Goal: Check status: Check status

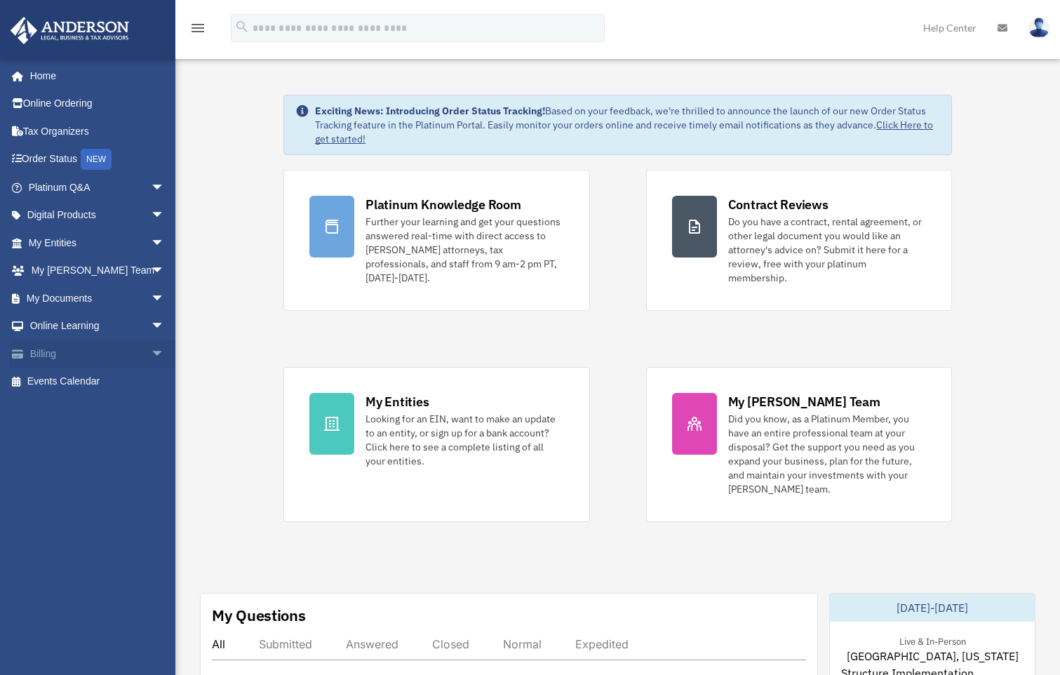
click at [151, 351] on span "arrow_drop_down" at bounding box center [165, 354] width 28 height 29
click at [92, 410] on link "Past Invoices" at bounding box center [103, 410] width 166 height 28
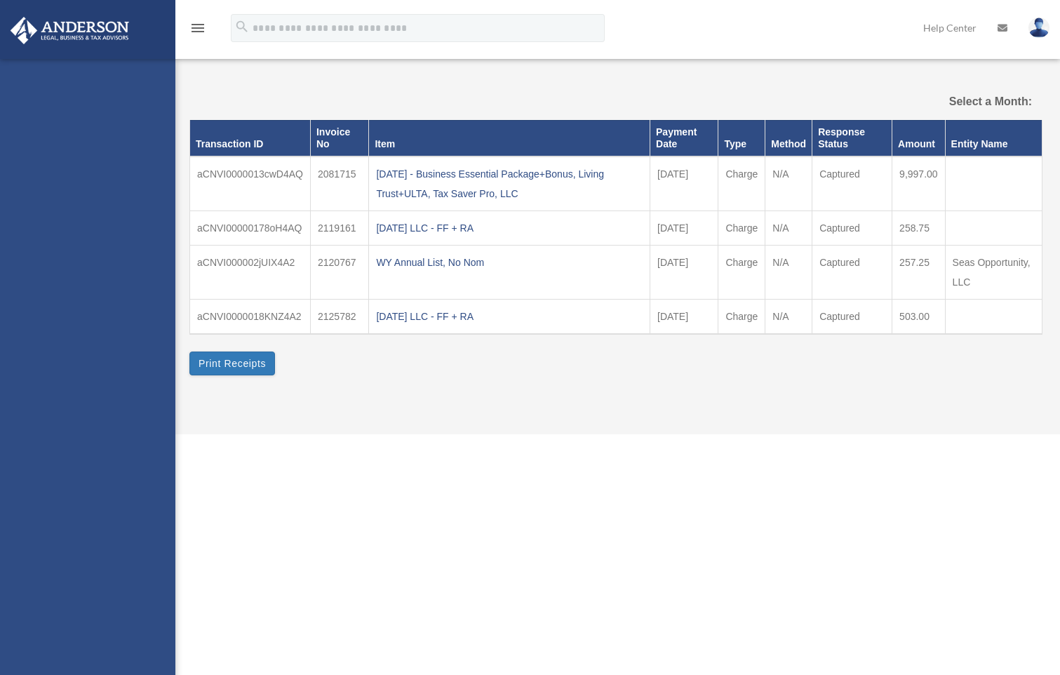
select select
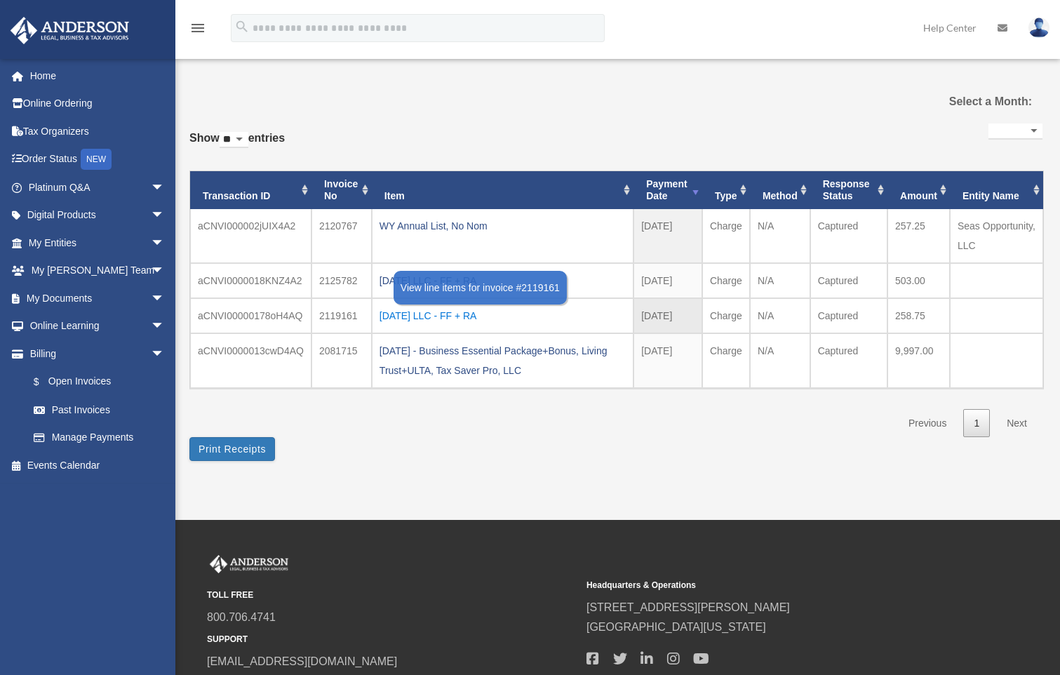
click at [434, 314] on div "2024.08.12 LLC - FF + RA" at bounding box center [503, 316] width 246 height 20
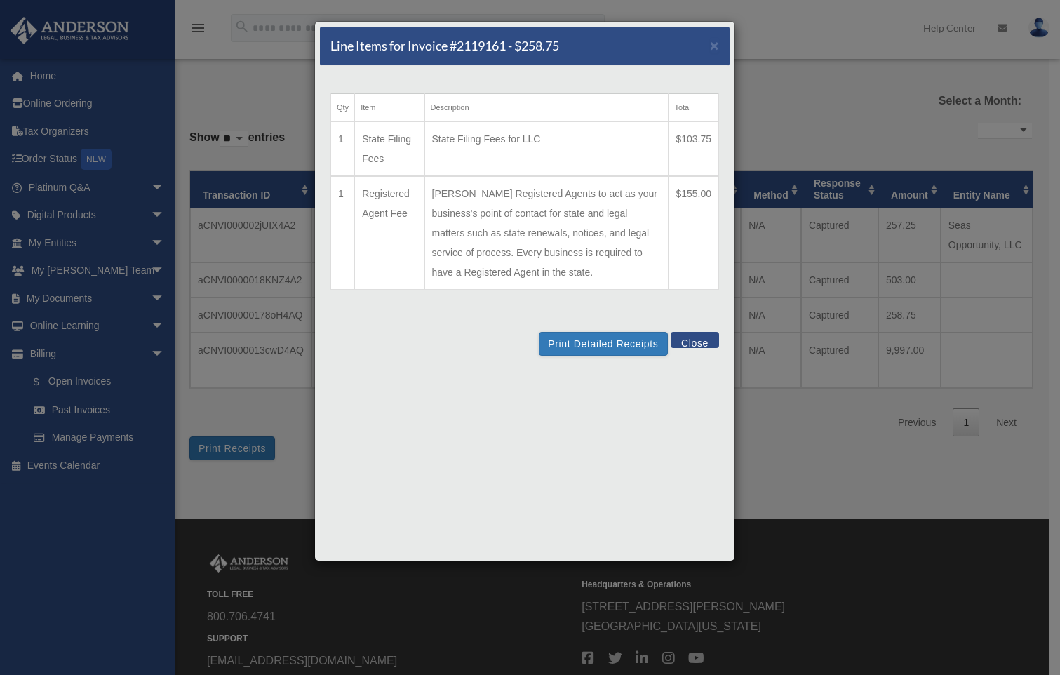
click at [701, 337] on button "Close" at bounding box center [695, 340] width 48 height 16
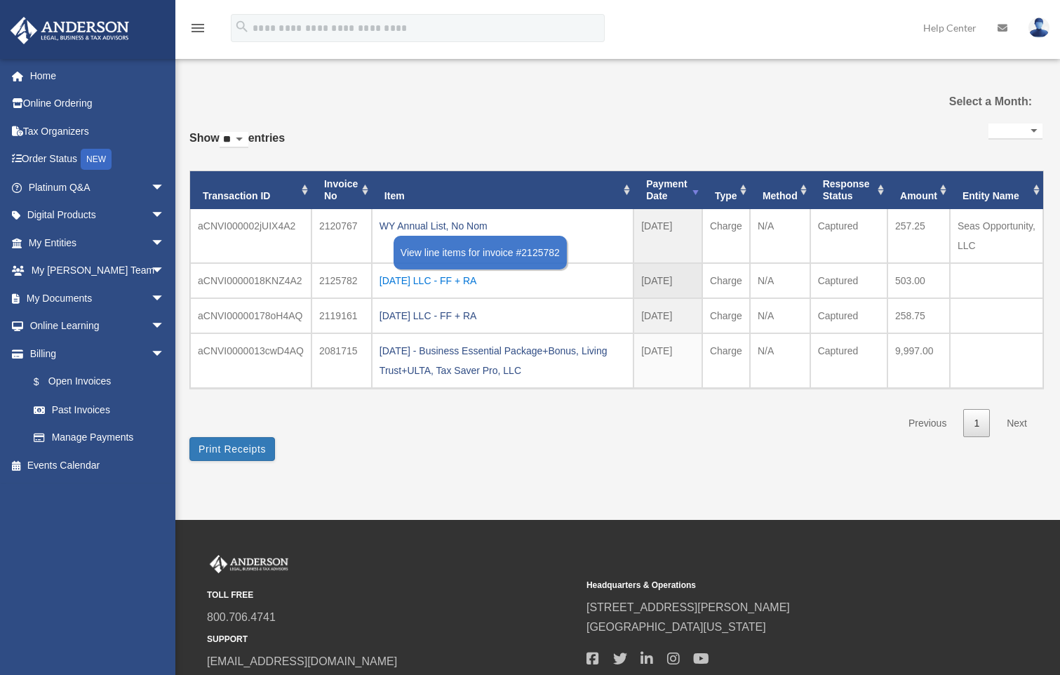
click at [464, 279] on div "2024.08.16 LLC - FF + RA" at bounding box center [503, 281] width 246 height 20
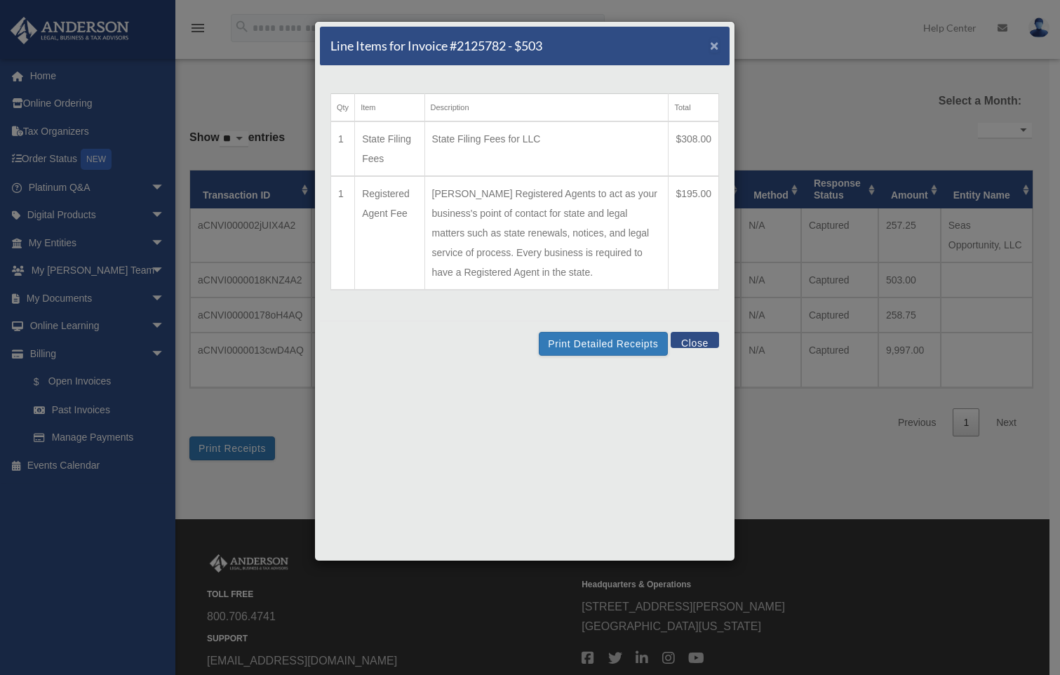
click at [715, 48] on span "×" at bounding box center [714, 45] width 9 height 16
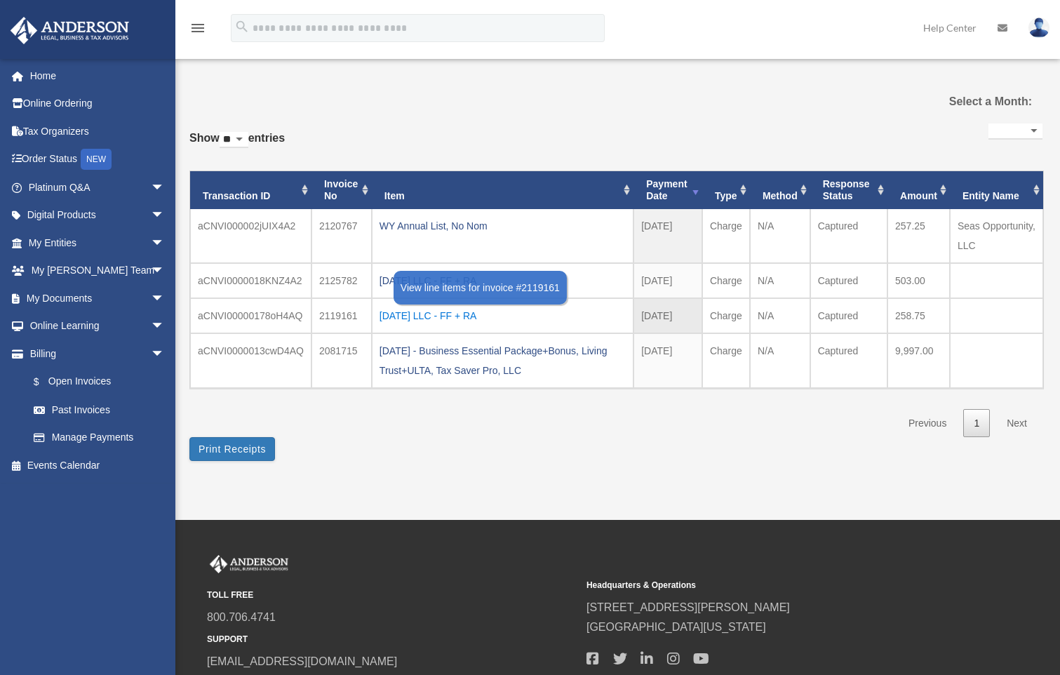
click at [467, 318] on div "2024.08.12 LLC - FF + RA" at bounding box center [503, 316] width 246 height 20
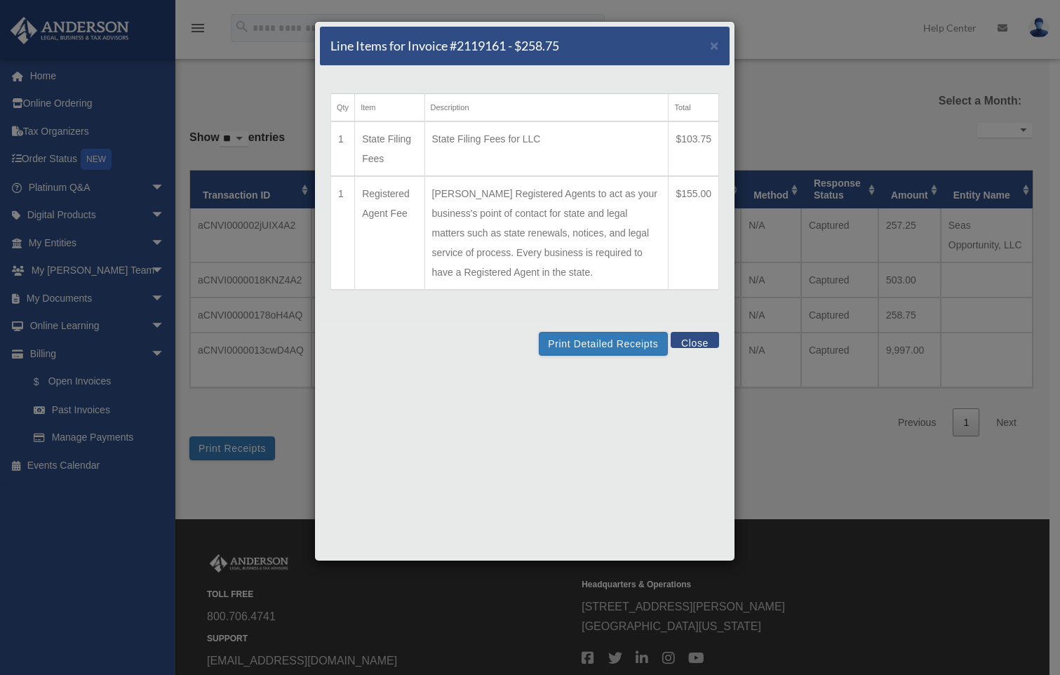
click at [702, 337] on button "Close" at bounding box center [695, 340] width 48 height 16
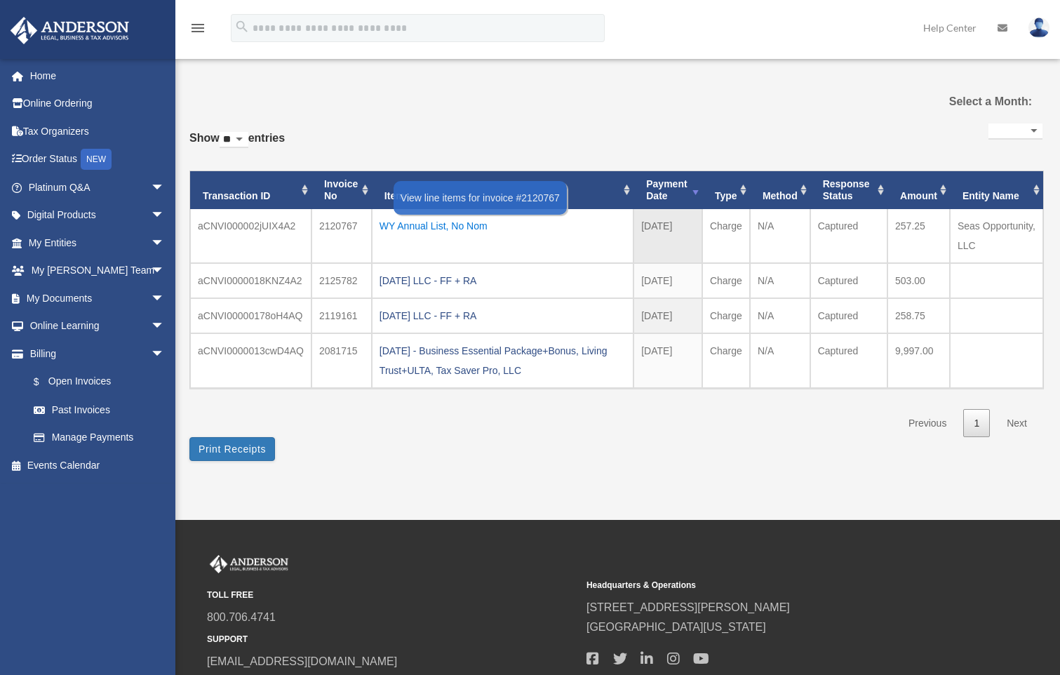
click at [421, 224] on div "WY Annual List, No Nom" at bounding box center [503, 226] width 246 height 20
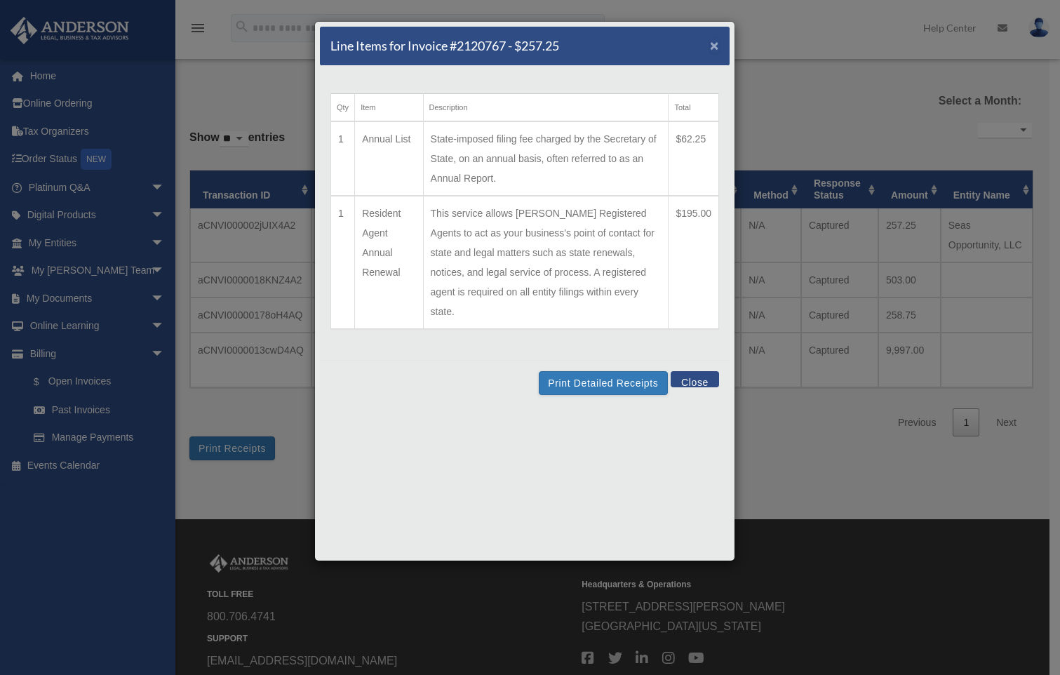
click at [716, 50] on span "×" at bounding box center [714, 45] width 9 height 16
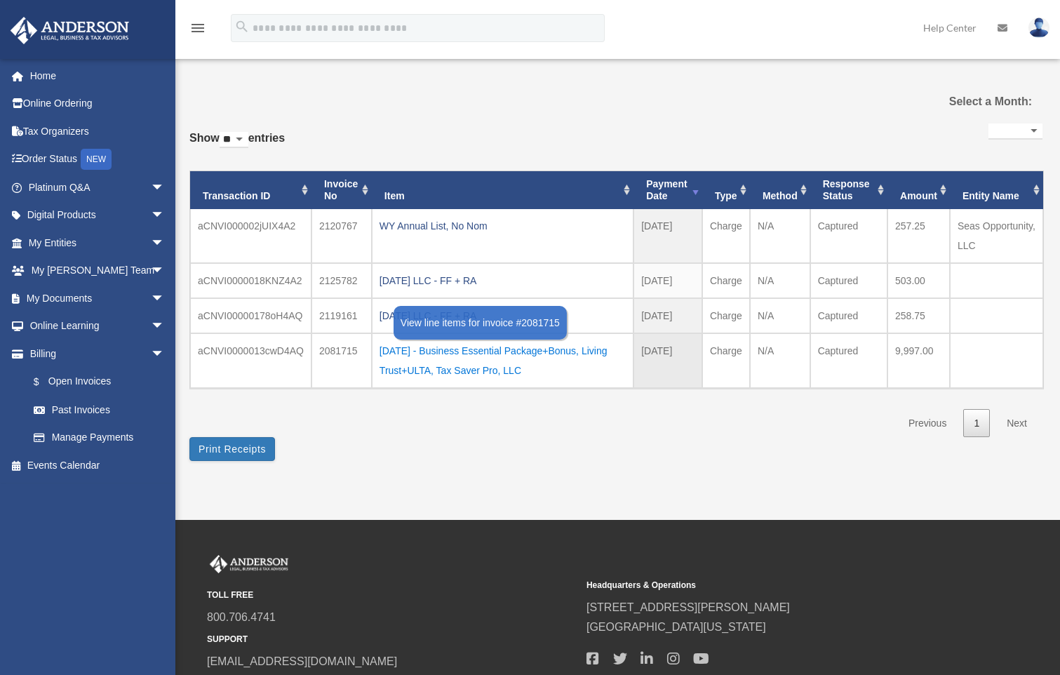
click at [508, 353] on div "2024.07.23 - Business Essential Package+Bonus, Living Trust+ULTA, Tax Saver Pro…" at bounding box center [503, 360] width 246 height 39
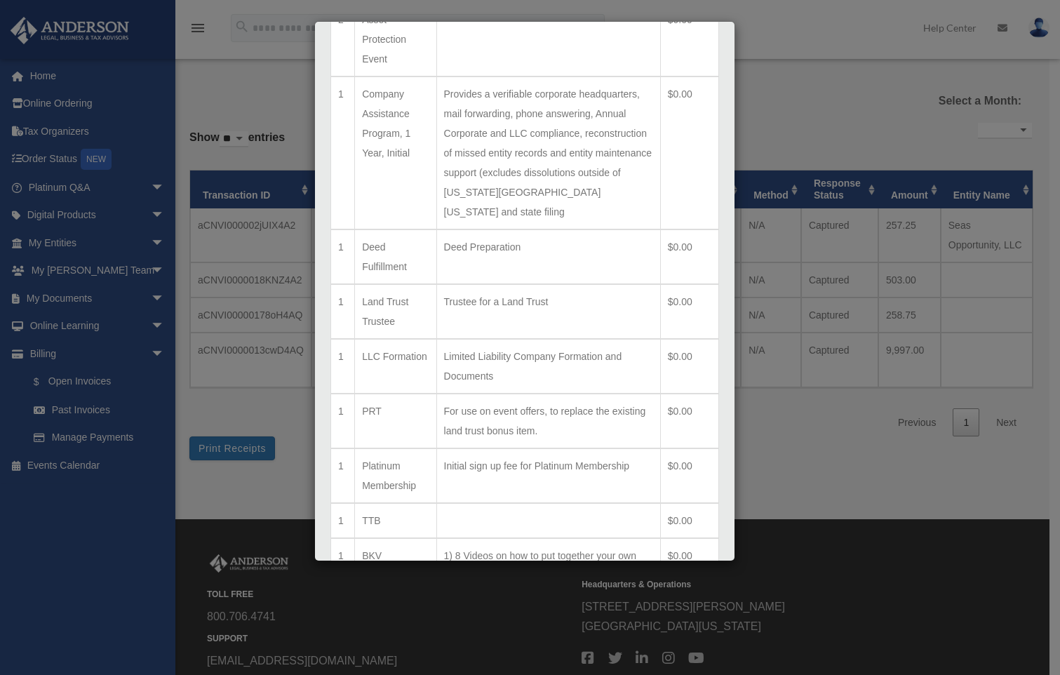
scroll to position [847, 0]
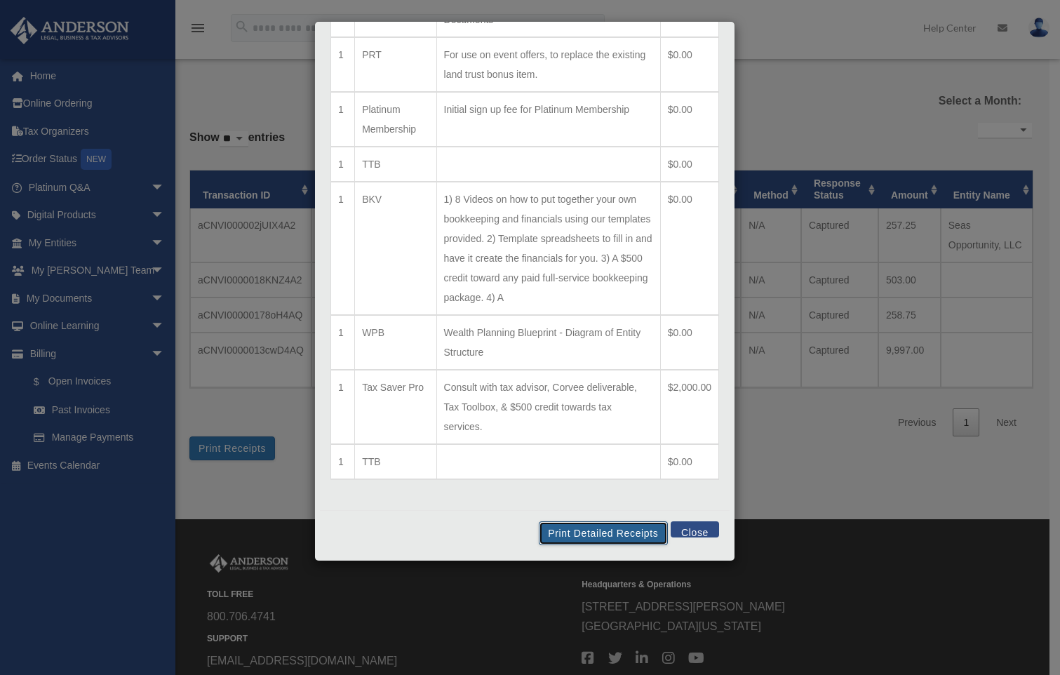
click at [574, 532] on button "Print Detailed Receipts" at bounding box center [603, 533] width 128 height 24
click at [689, 530] on button "Close" at bounding box center [695, 529] width 48 height 16
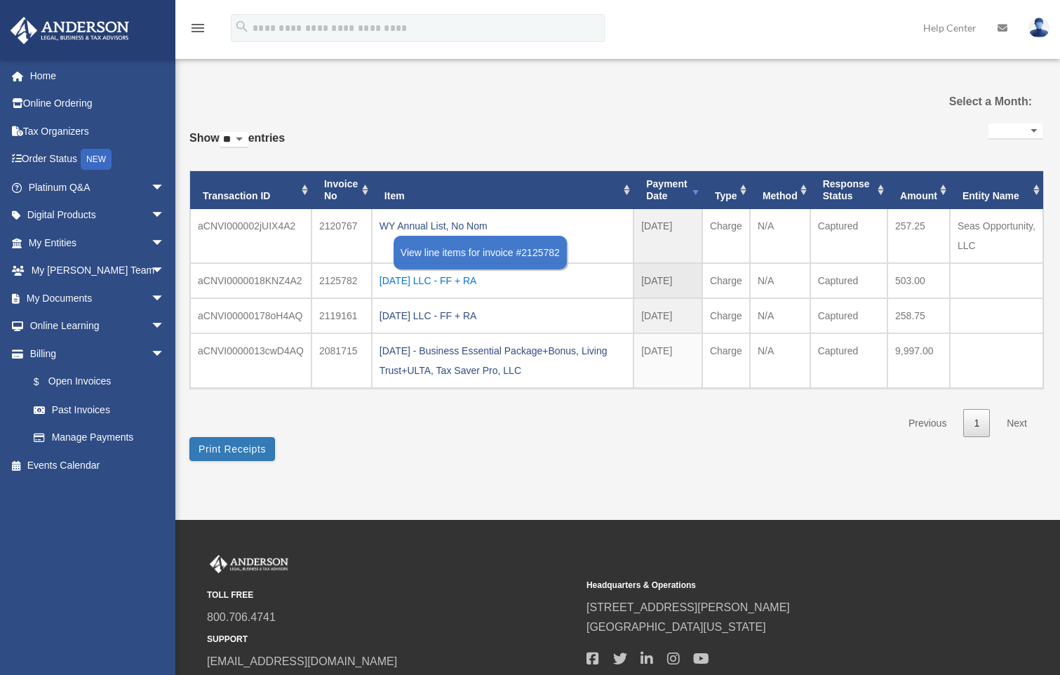
click at [448, 276] on div "2024.08.16 LLC - FF + RA" at bounding box center [503, 281] width 246 height 20
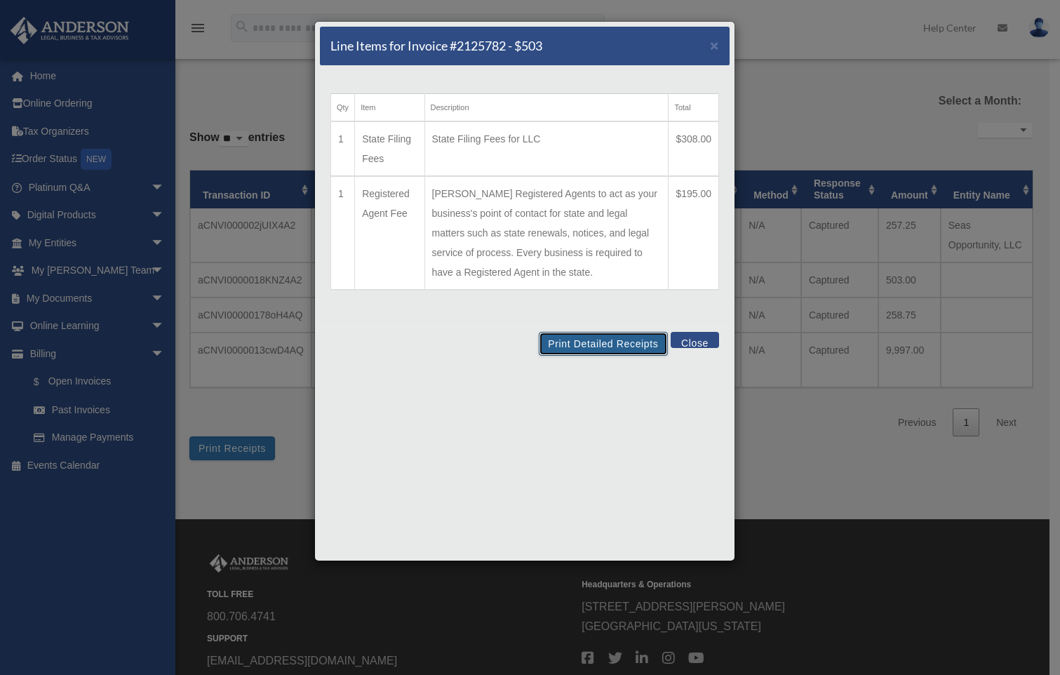
click at [601, 340] on button "Print Detailed Receipts" at bounding box center [603, 344] width 128 height 24
click at [704, 343] on button "Close" at bounding box center [695, 340] width 48 height 16
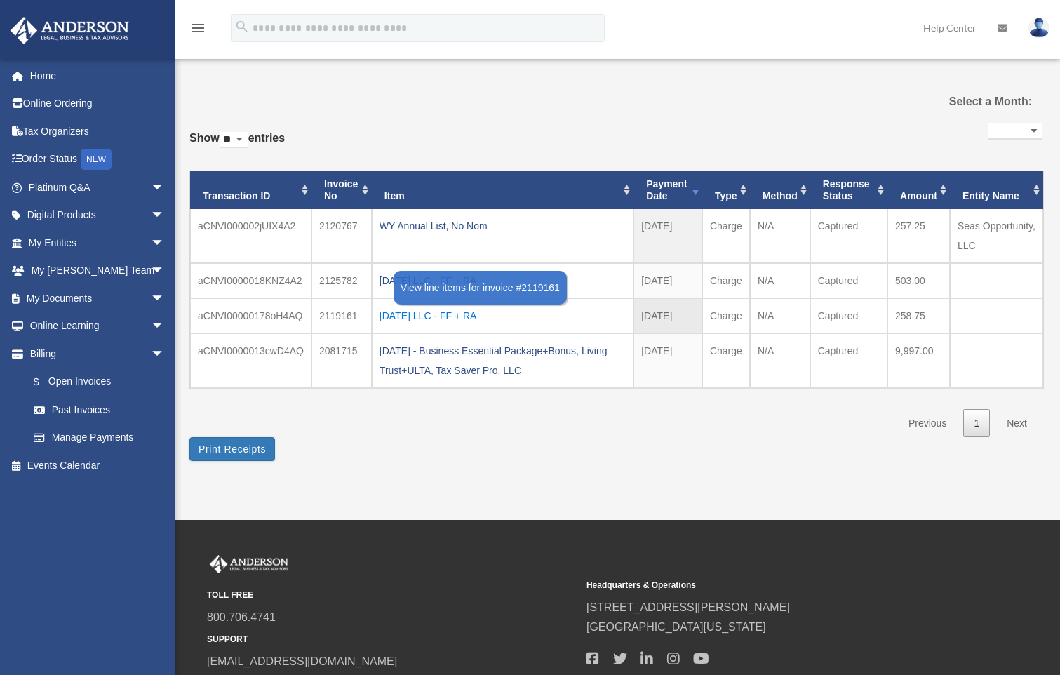
click at [467, 315] on div "2024.08.12 LLC - FF + RA" at bounding box center [503, 316] width 246 height 20
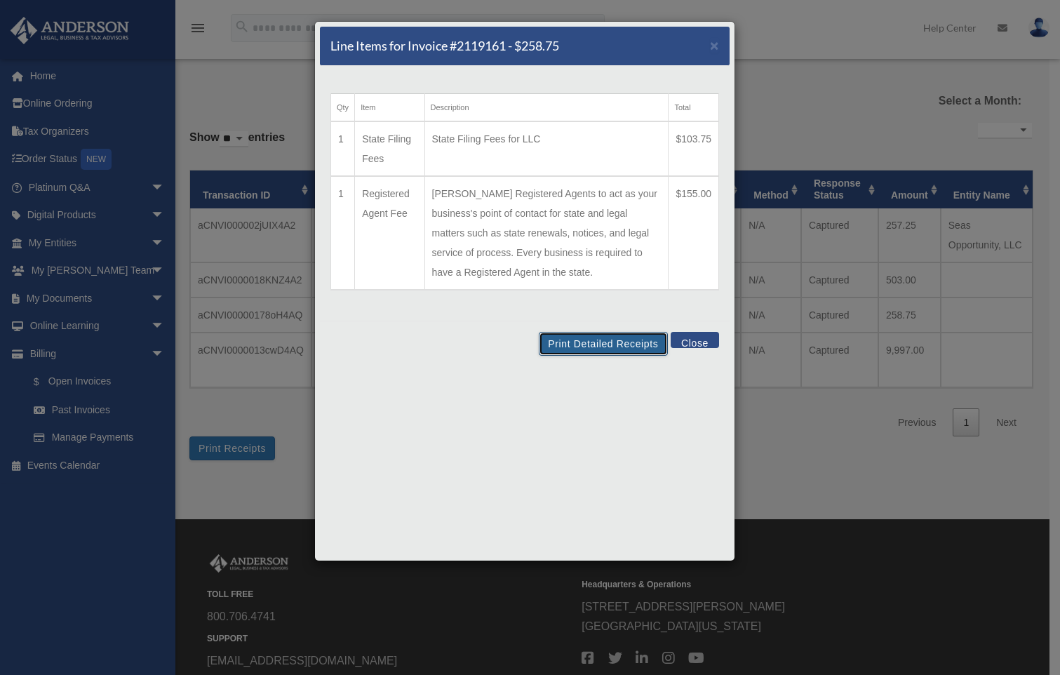
click at [610, 341] on button "Print Detailed Receipts" at bounding box center [603, 344] width 128 height 24
click at [715, 49] on span "×" at bounding box center [714, 45] width 9 height 16
